Goal: Task Accomplishment & Management: Manage account settings

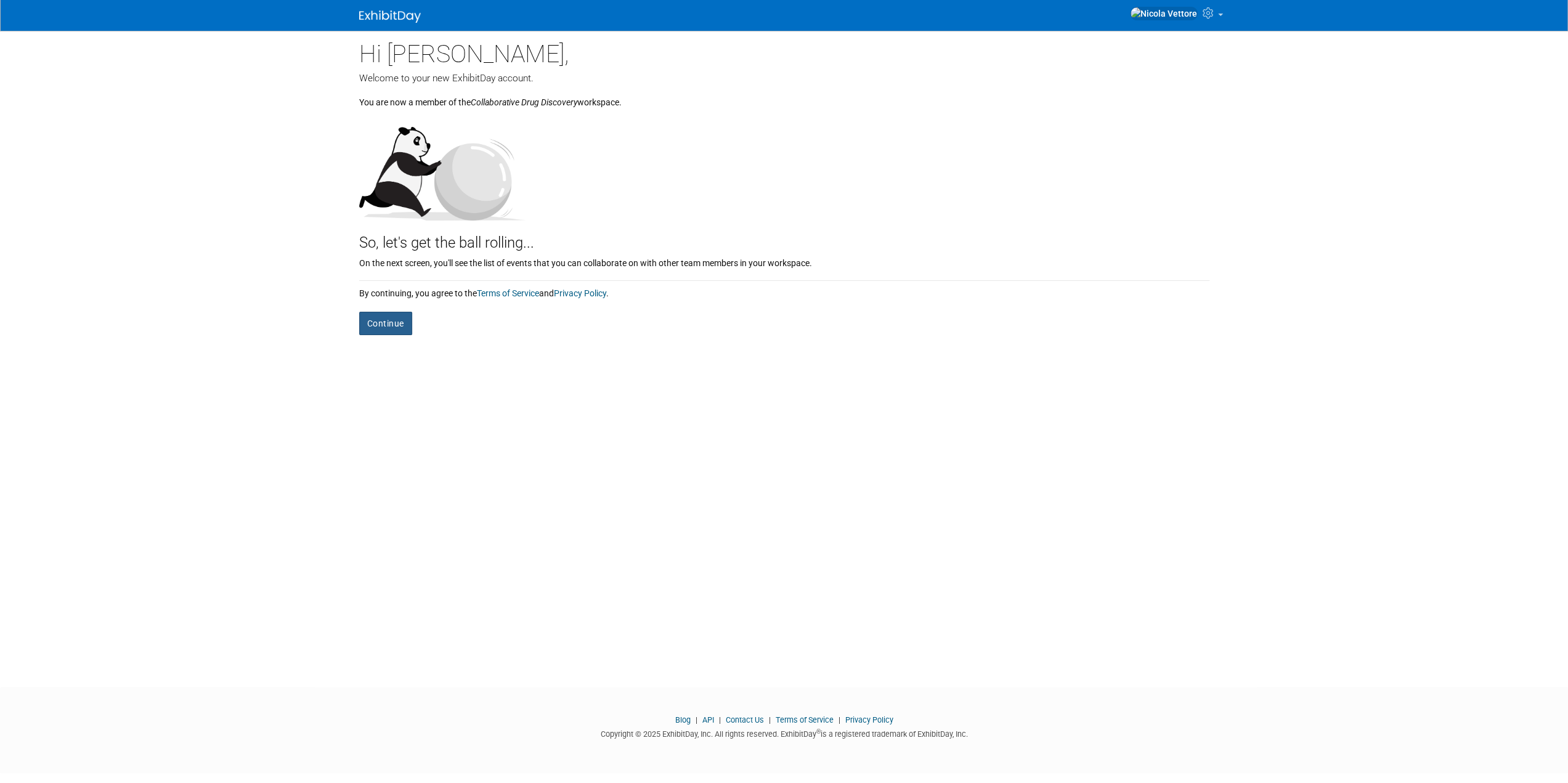
click at [402, 321] on button "Continue" at bounding box center [386, 324] width 53 height 23
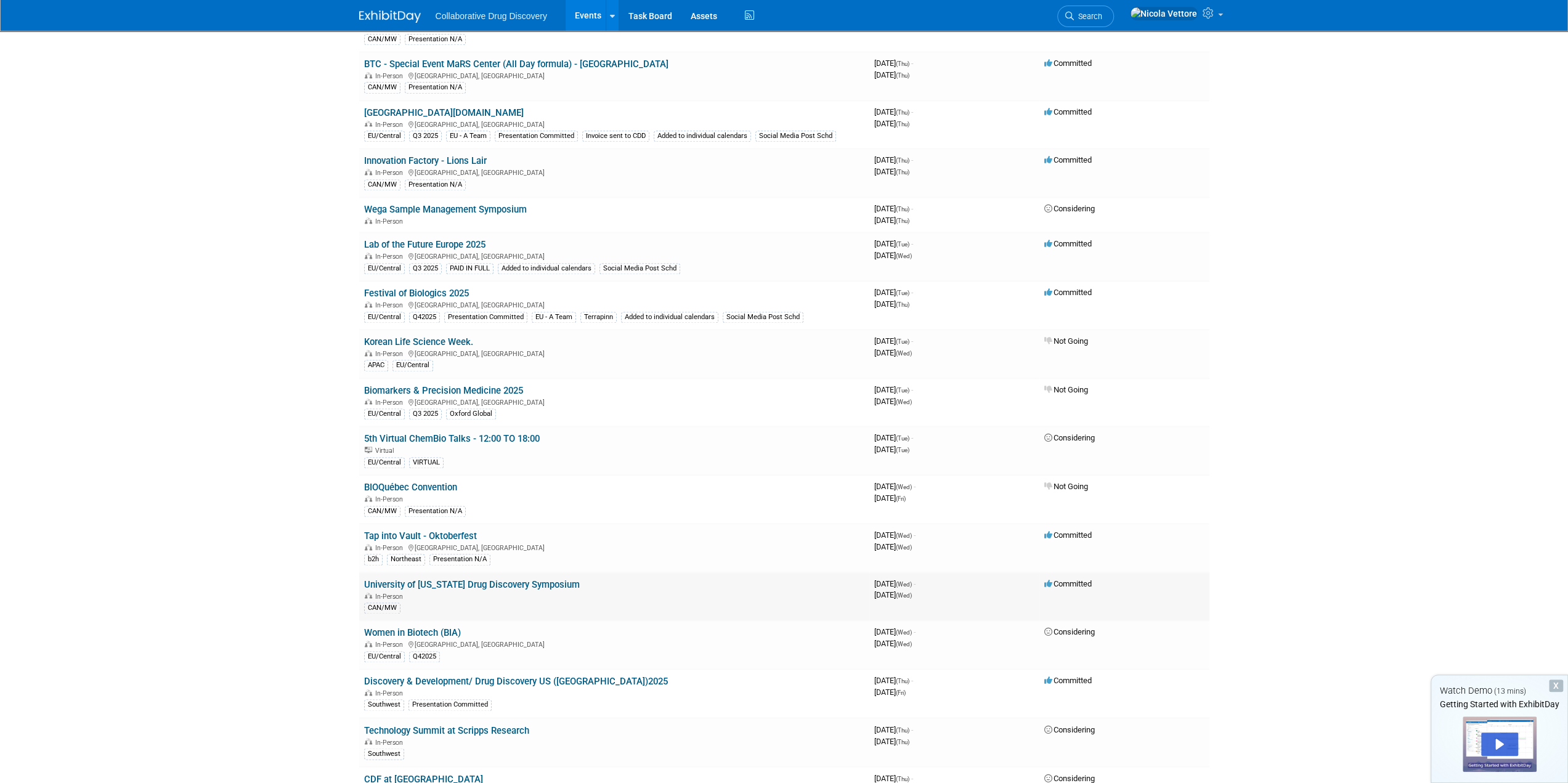
scroll to position [1601, 0]
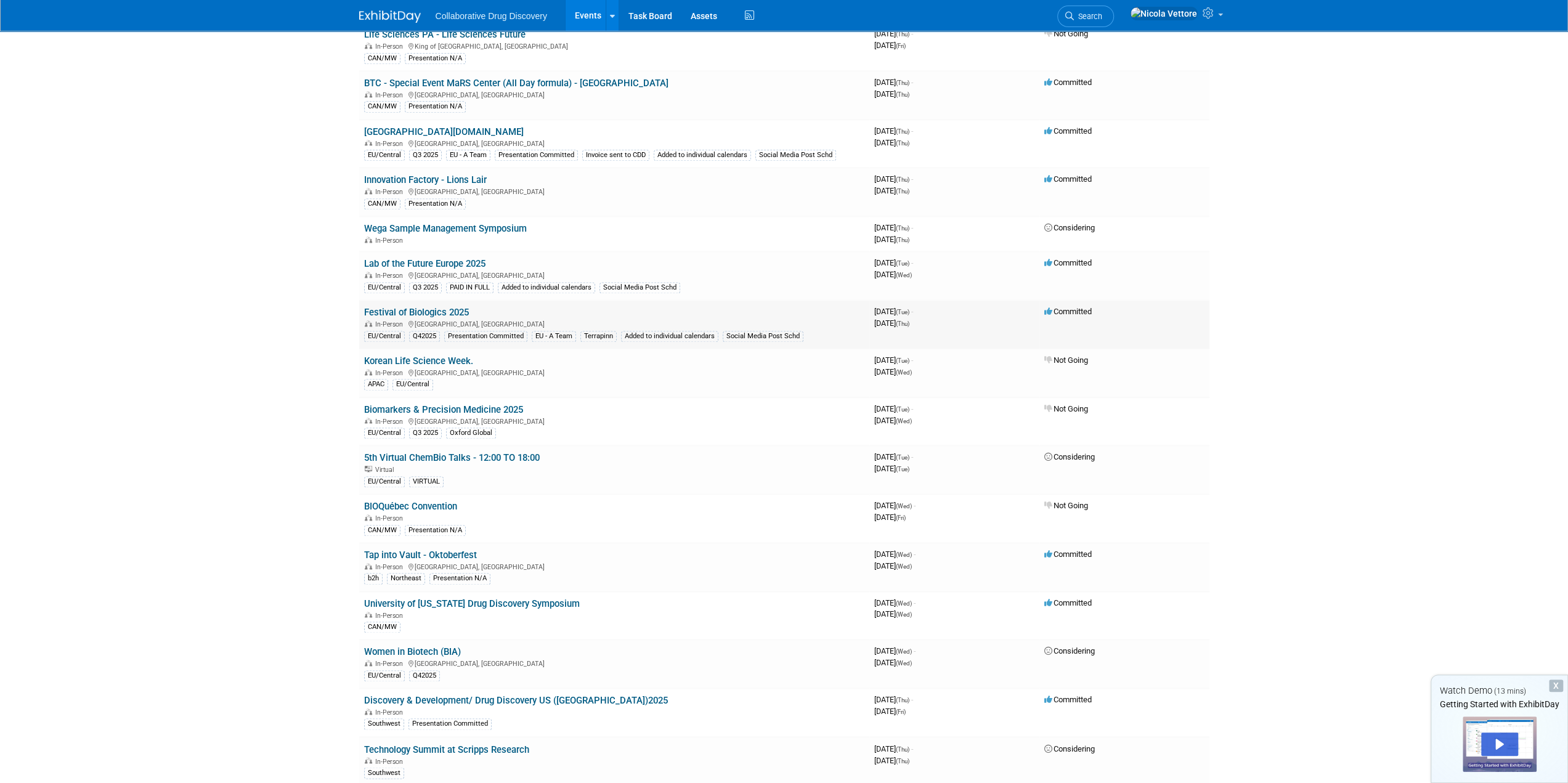
click at [428, 307] on link "Festival of Biologics 2025" at bounding box center [417, 312] width 105 height 11
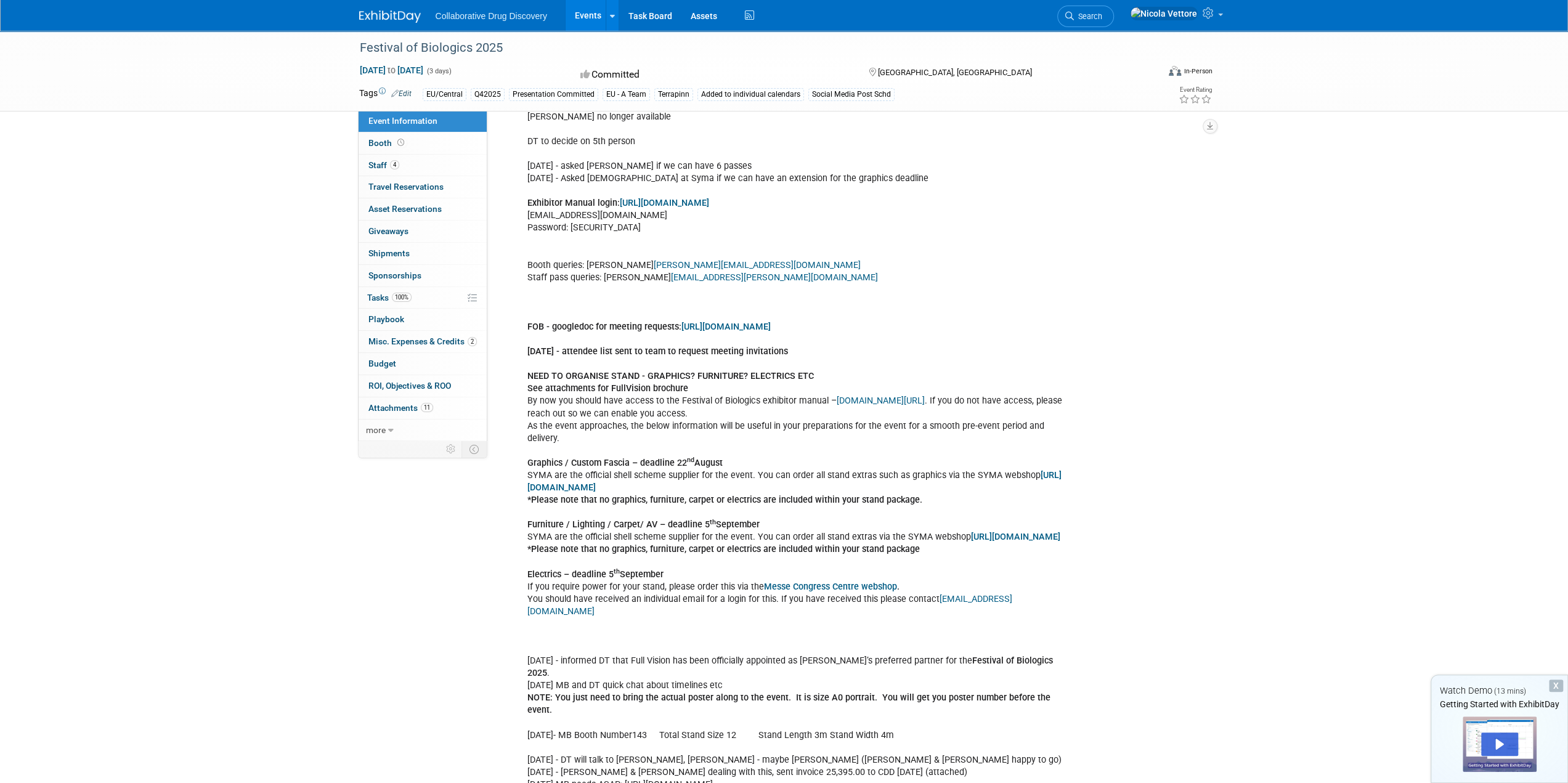
scroll to position [678, 0]
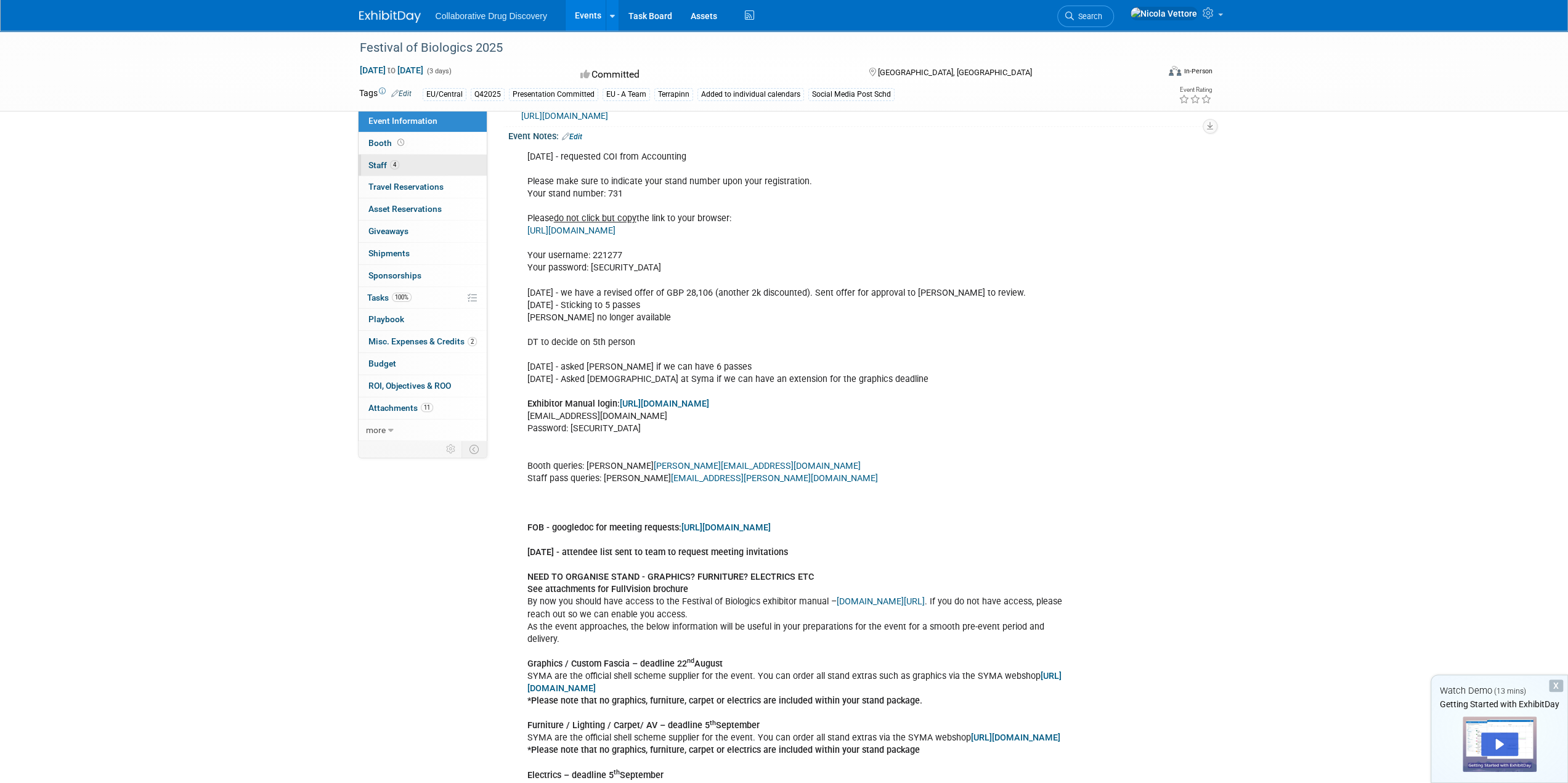
click at [452, 160] on link "4 Staff 4" at bounding box center [422, 165] width 128 height 22
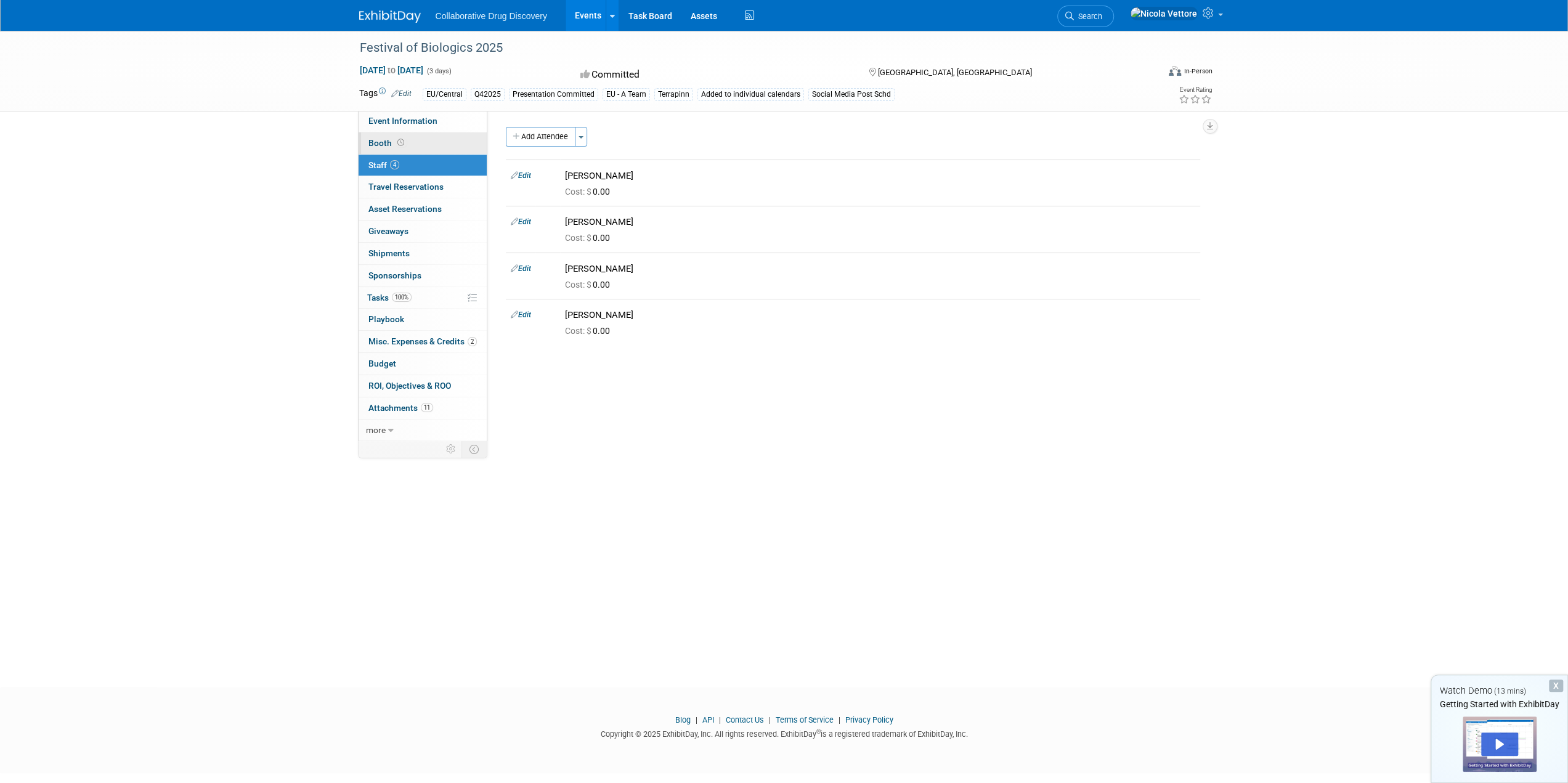
click at [427, 148] on link "Booth" at bounding box center [422, 143] width 128 height 22
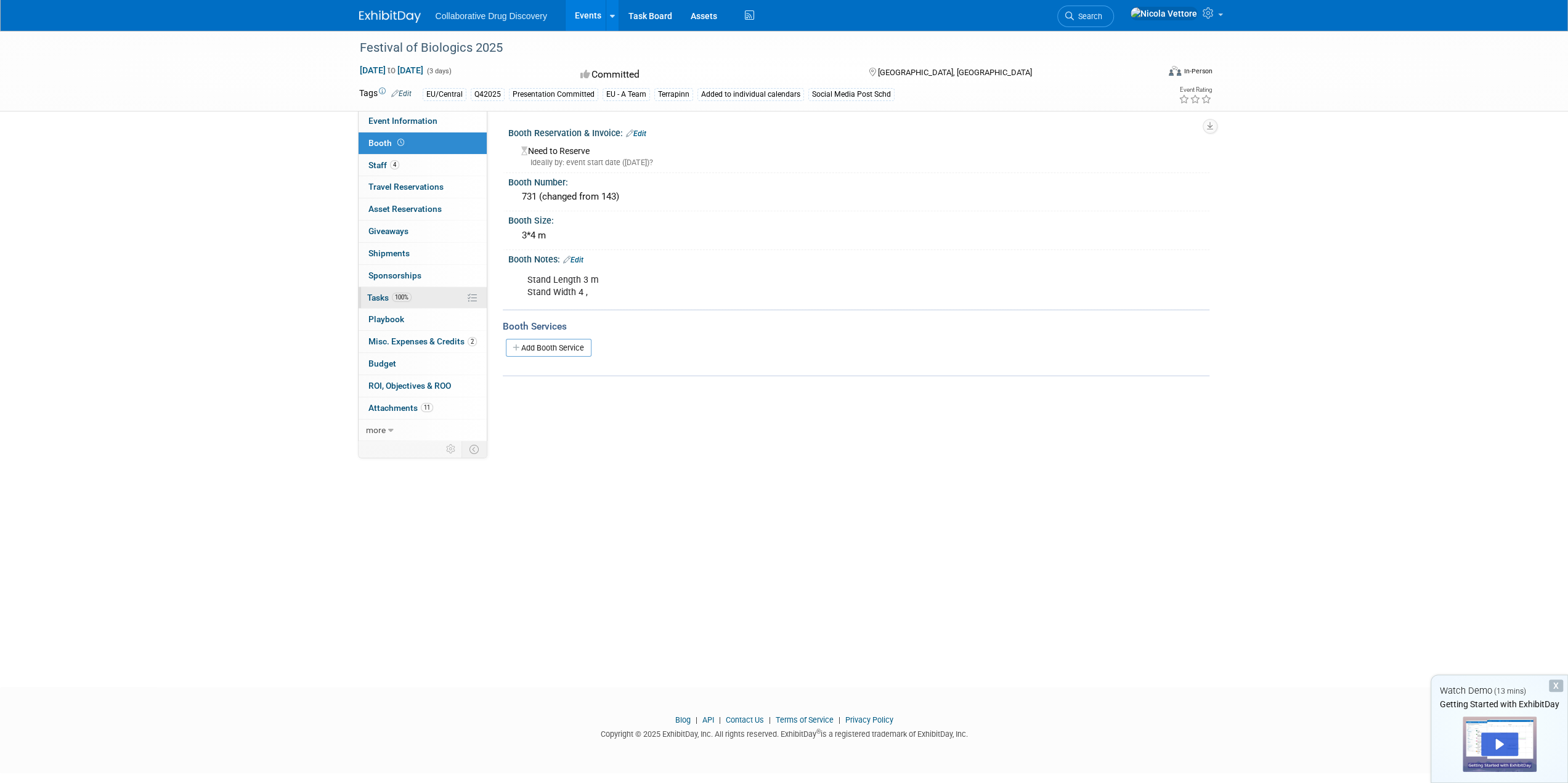
click at [424, 295] on link "100% Tasks 100%" at bounding box center [422, 298] width 128 height 22
